Goal: Task Accomplishment & Management: Manage account settings

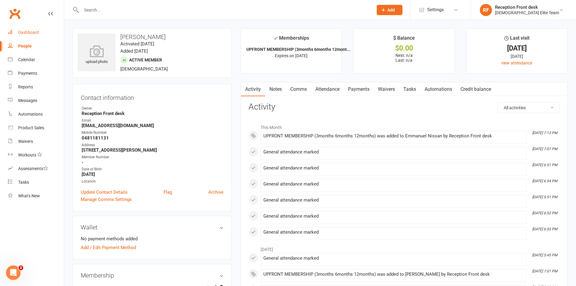
click at [33, 28] on link "Dashboard" at bounding box center [36, 33] width 56 height 14
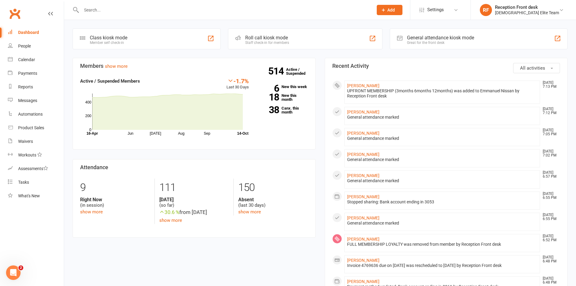
click at [93, 8] on input "text" at bounding box center [224, 10] width 289 height 8
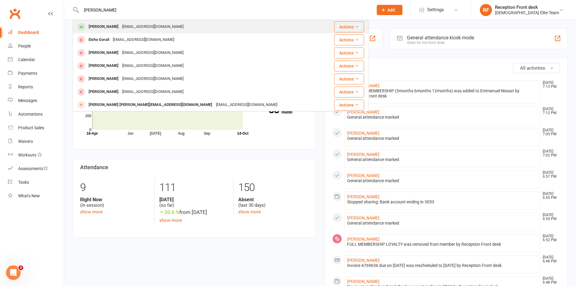
type input "[PERSON_NAME]"
click at [112, 26] on div "[PERSON_NAME]" at bounding box center [104, 26] width 34 height 9
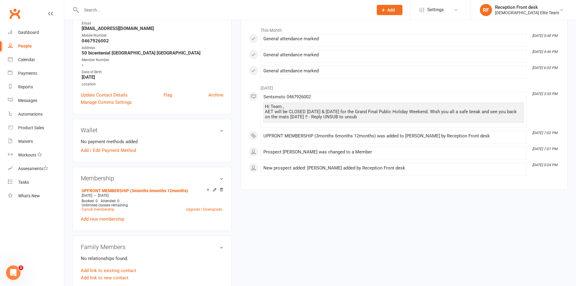
scroll to position [121, 0]
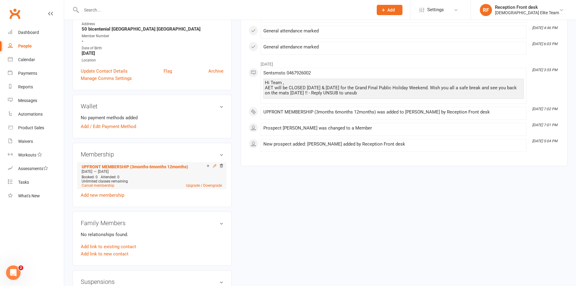
click at [213, 164] on icon at bounding box center [215, 166] width 4 height 4
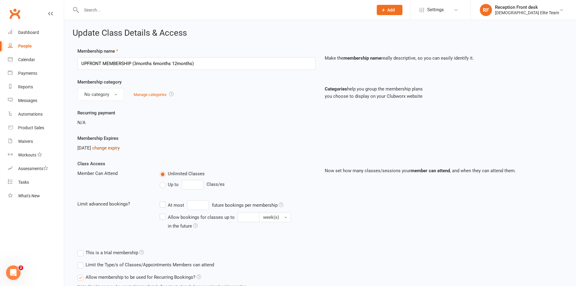
click at [120, 147] on link "change expiry" at bounding box center [106, 147] width 28 height 5
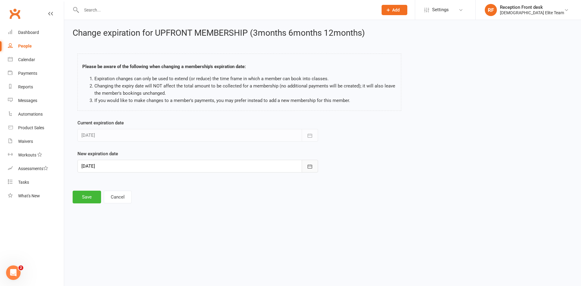
click at [312, 162] on button "button" at bounding box center [309, 166] width 16 height 13
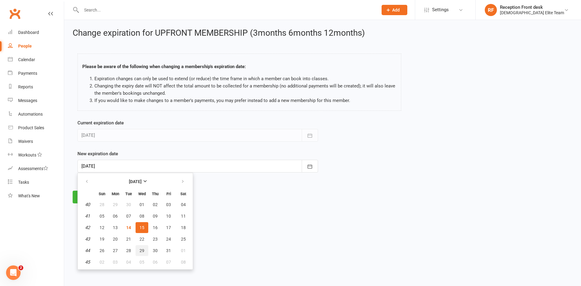
click at [143, 251] on span "29" at bounding box center [141, 250] width 5 height 5
type input "[DATE]"
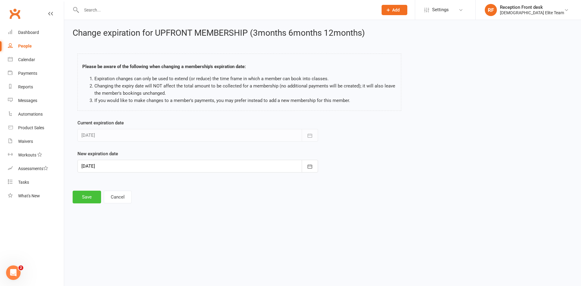
click at [82, 201] on button "Save" at bounding box center [87, 196] width 28 height 13
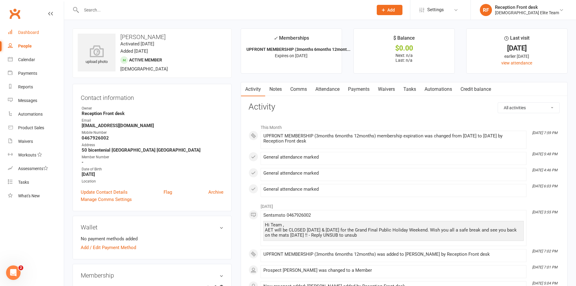
drag, startPoint x: 34, startPoint y: 30, endPoint x: 169, endPoint y: 75, distance: 142.1
click at [34, 30] on div "Dashboard" at bounding box center [28, 32] width 21 height 5
